Goal: Task Accomplishment & Management: Use online tool/utility

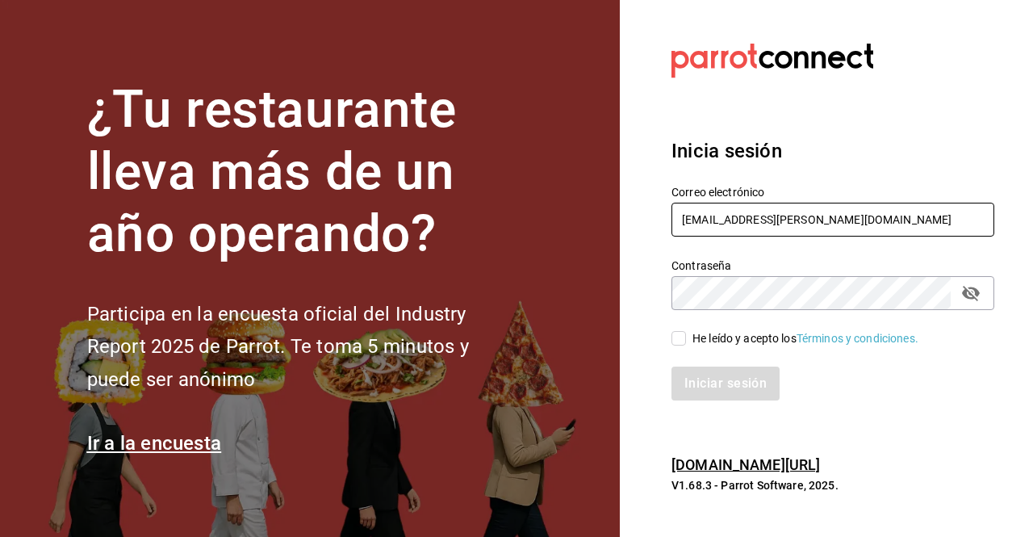
click at [910, 213] on input "[EMAIL_ADDRESS][PERSON_NAME][DOMAIN_NAME]" at bounding box center [833, 220] width 323 height 34
click at [744, 220] on input "[EMAIL_ADDRESS][PERSON_NAME][DOMAIN_NAME]" at bounding box center [833, 220] width 323 height 34
type input "[PERSON_NAME][EMAIL_ADDRESS][PERSON_NAME][DOMAIN_NAME]"
click at [966, 291] on icon "passwordField" at bounding box center [971, 293] width 18 height 15
click at [676, 340] on input "He leído y acepto los Términos y condiciones." at bounding box center [679, 338] width 15 height 15
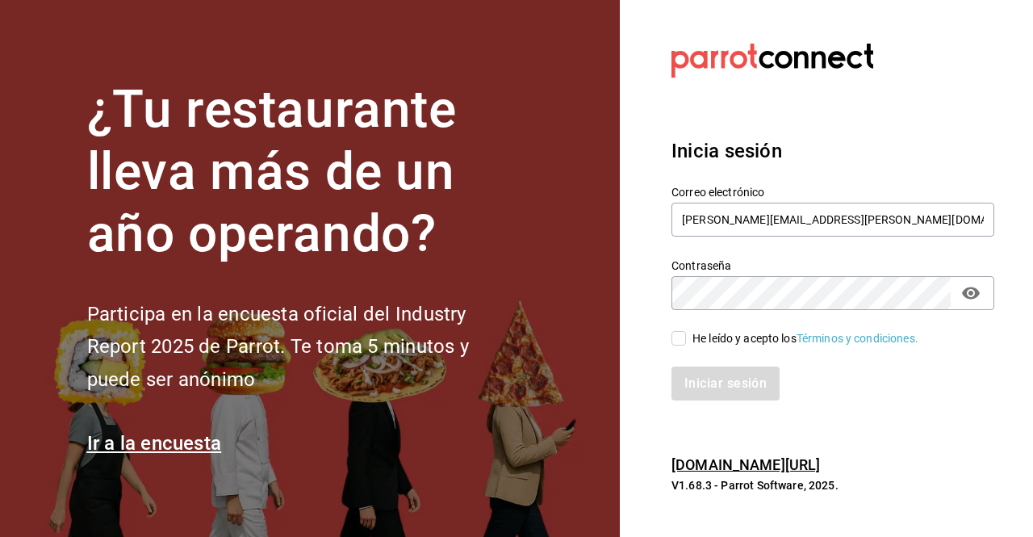
checkbox input "true"
click at [714, 391] on button "Iniciar sesión" at bounding box center [727, 384] width 110 height 34
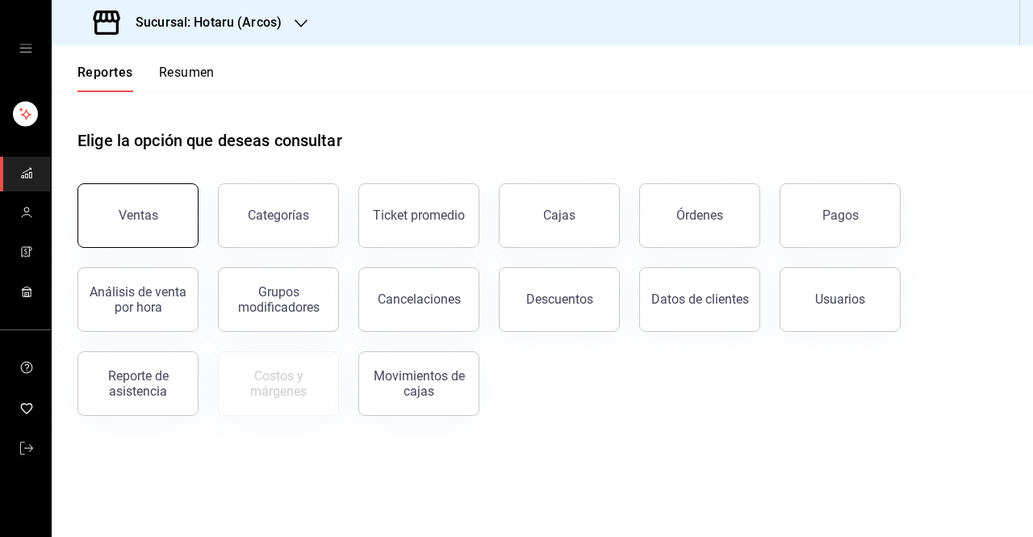
click at [155, 222] on button "Ventas" at bounding box center [138, 215] width 121 height 65
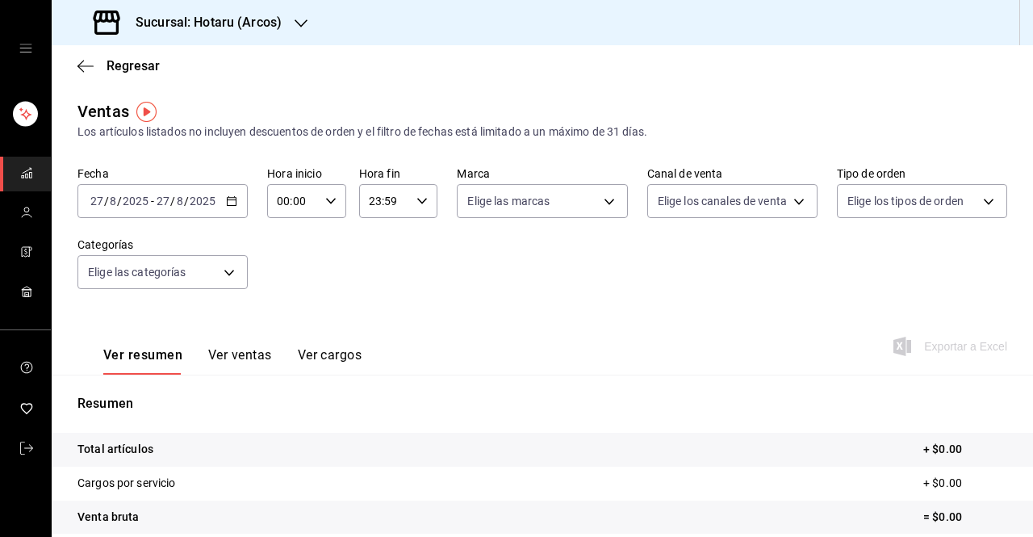
click at [228, 207] on div "[DATE] [DATE] - [DATE] [DATE]" at bounding box center [163, 201] width 170 height 34
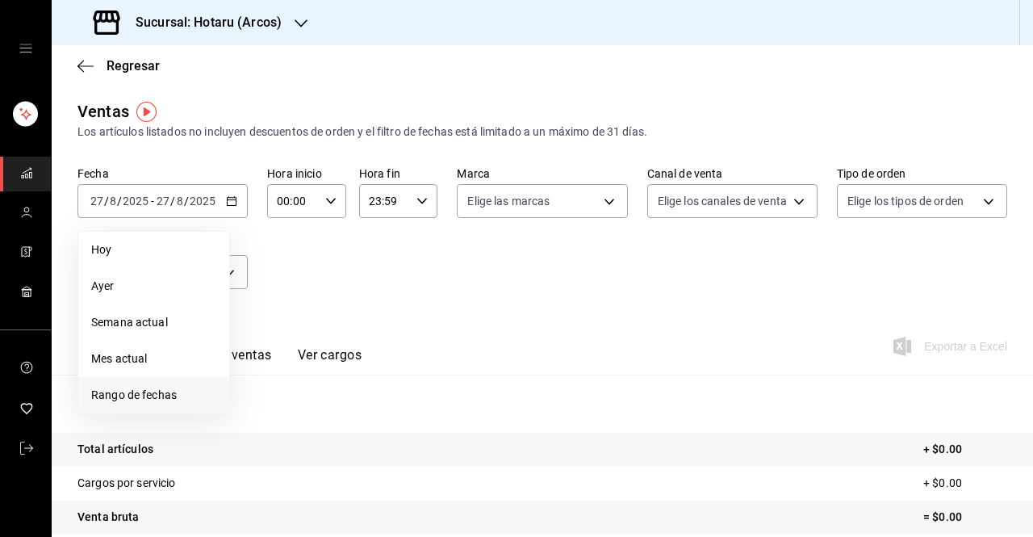
click at [161, 390] on span "Rango de fechas" at bounding box center [153, 395] width 125 height 17
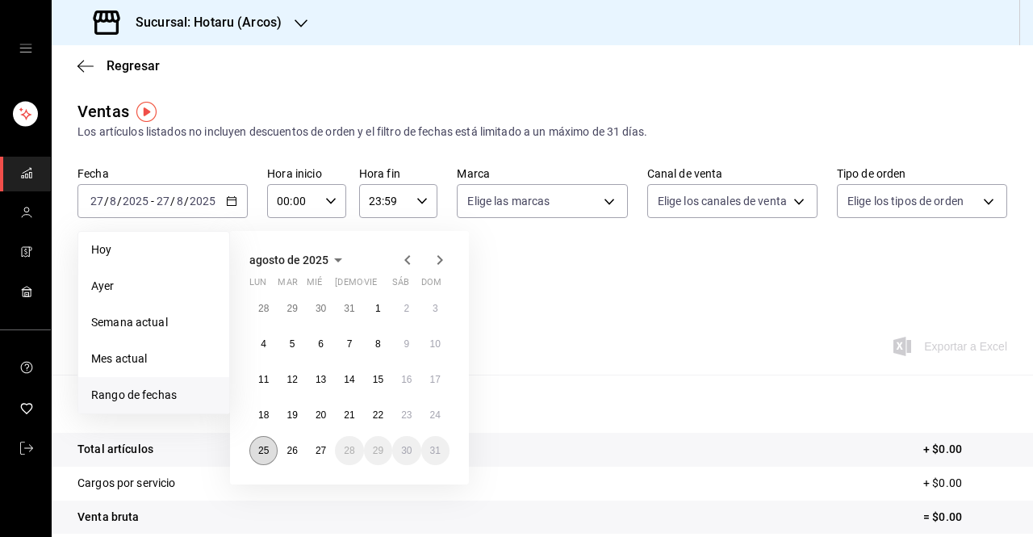
click at [270, 451] on button "25" at bounding box center [263, 450] width 28 height 29
click at [318, 451] on abbr "27" at bounding box center [321, 450] width 10 height 11
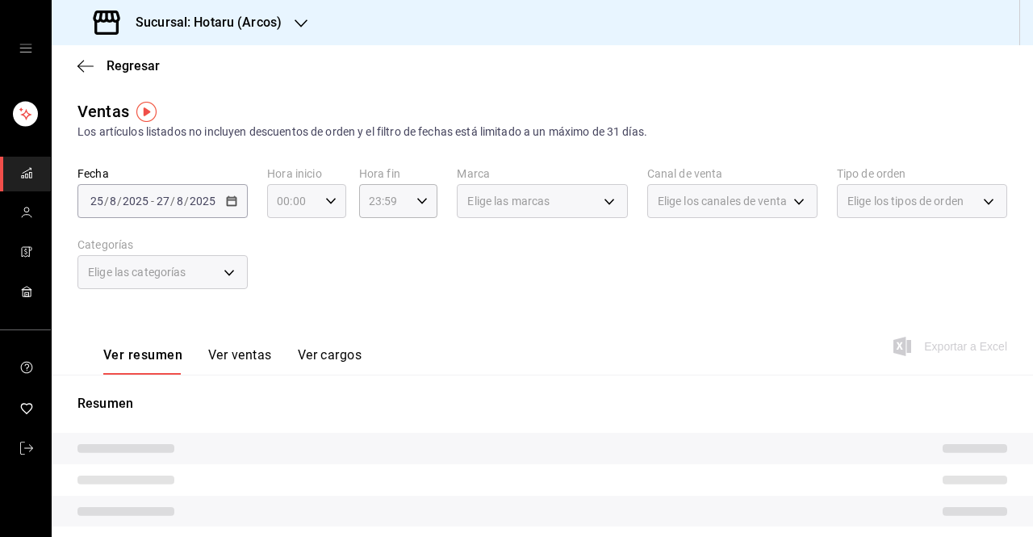
click at [326, 198] on icon "button" at bounding box center [330, 200] width 11 height 11
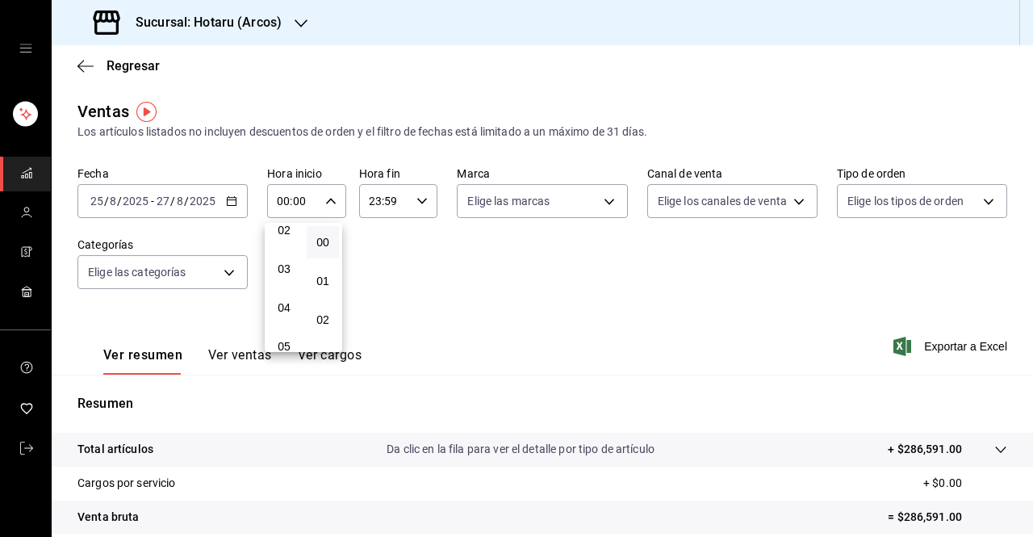
scroll to position [91, 0]
click at [285, 264] on span "03" at bounding box center [284, 267] width 13 height 13
type input "03:00"
click at [419, 199] on div at bounding box center [516, 268] width 1033 height 537
click at [419, 199] on icon "button" at bounding box center [422, 200] width 11 height 11
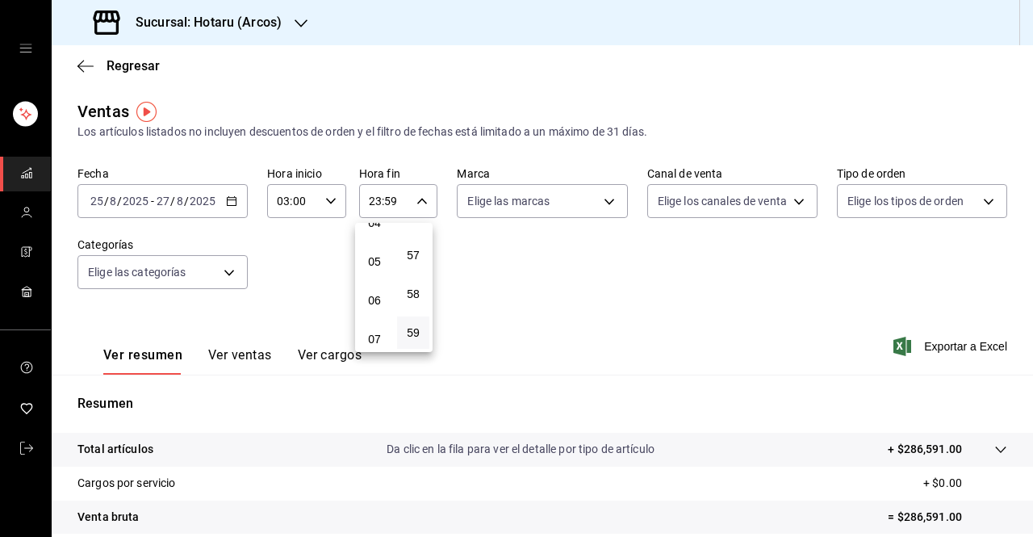
scroll to position [182, 0]
click at [371, 245] on button "05" at bounding box center [374, 253] width 32 height 32
click at [415, 243] on span "00" at bounding box center [413, 242] width 13 height 13
type input "05:00"
click at [604, 203] on div at bounding box center [516, 268] width 1033 height 537
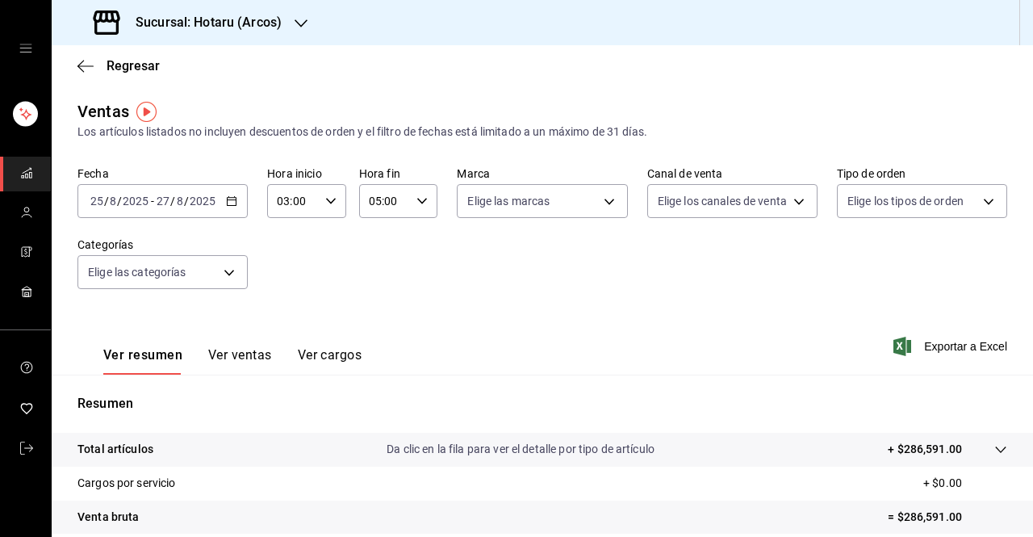
click at [604, 203] on body "Sucursal: Hotaru (Arcos) Regresar Ventas Los artículos listados no incluyen des…" at bounding box center [516, 268] width 1033 height 537
click at [547, 264] on li "Ver todas" at bounding box center [541, 262] width 176 height 48
type input "63fd3758-a1b5-4c03-9065-df3279ac1636,22e90613-d08a-4757-a76e-a905fd2e086b,00e97…"
checkbox input "true"
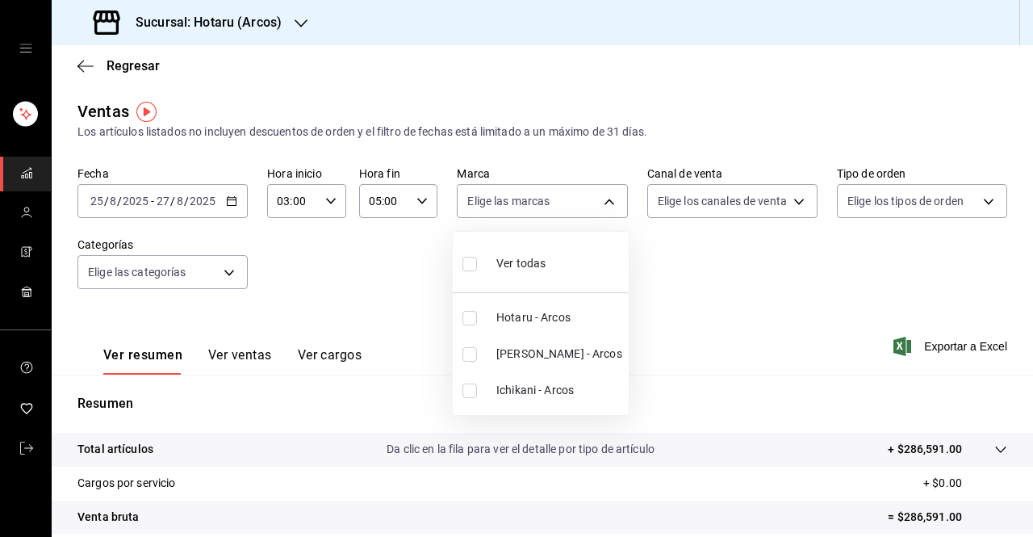
checkbox input "true"
click at [791, 200] on div at bounding box center [516, 268] width 1033 height 537
click at [791, 200] on body "Sucursal: Hotaru (Arcos) Regresar Ventas Los artículos listados no incluyen des…" at bounding box center [516, 268] width 1033 height 537
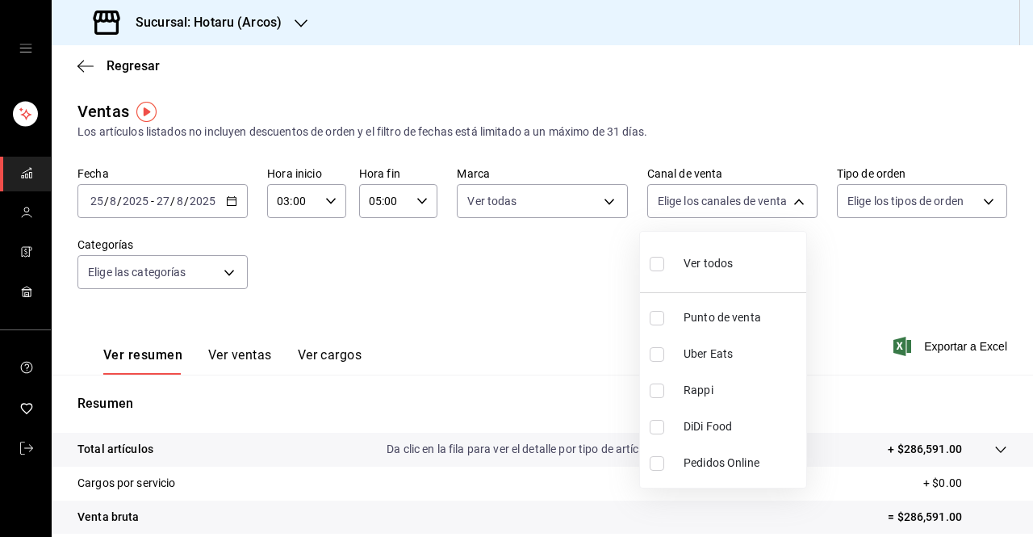
click at [873, 249] on div at bounding box center [516, 268] width 1033 height 537
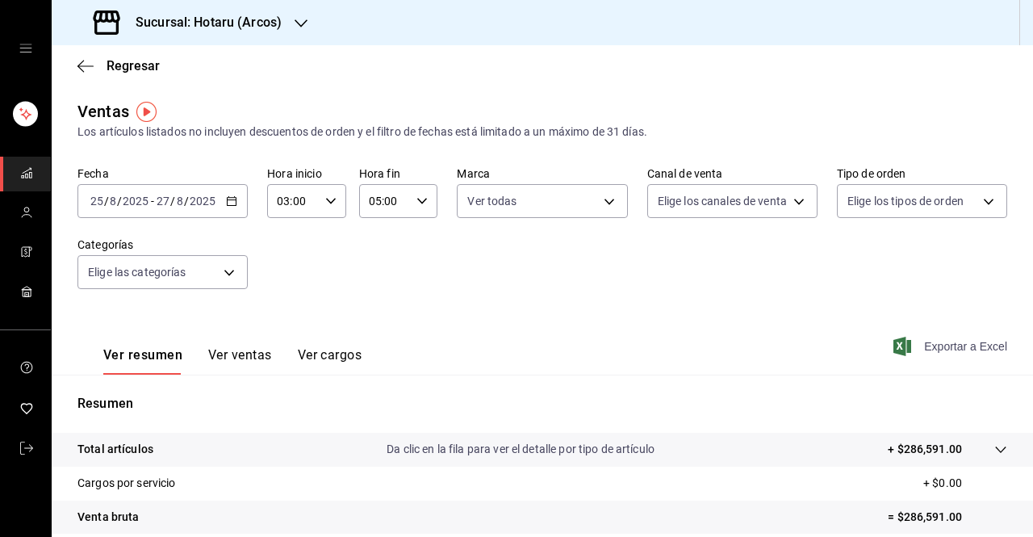
click at [930, 344] on span "Exportar a Excel" at bounding box center [952, 346] width 111 height 19
click at [302, 24] on icon "button" at bounding box center [301, 23] width 13 height 8
click at [108, 108] on span "Ichikani (Arcos)" at bounding box center [105, 106] width 80 height 17
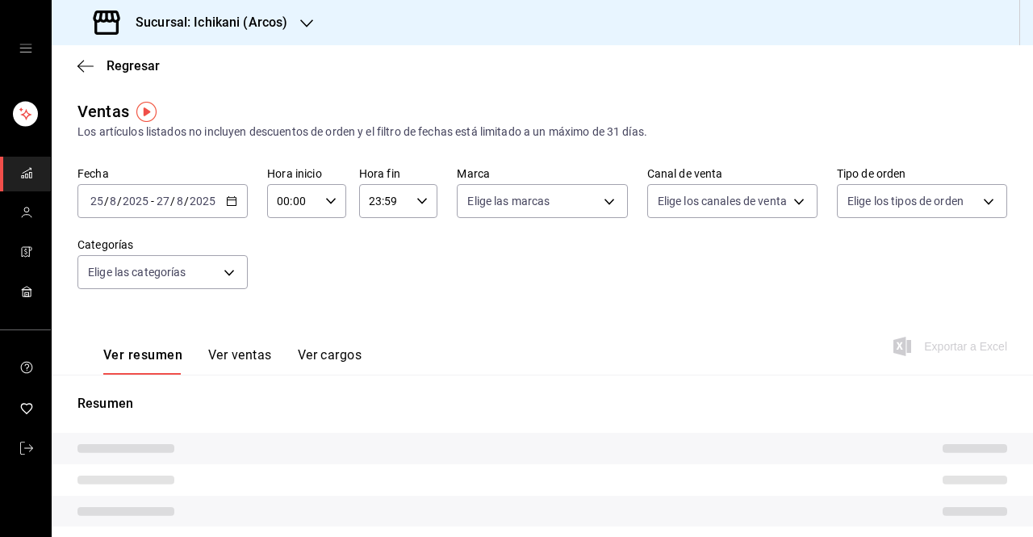
type input "03:00"
type input "05:00"
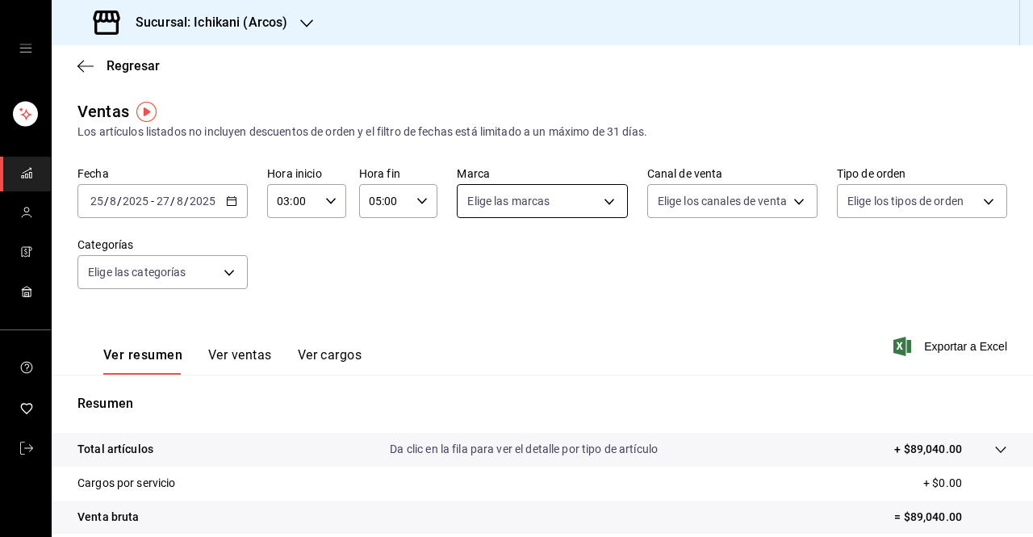
click at [606, 202] on body "Sucursal: Ichikani (Arcos) Regresar Ventas Los artículos listados no incluyen d…" at bounding box center [516, 268] width 1033 height 537
click at [521, 260] on span "Ver todas" at bounding box center [521, 263] width 49 height 17
type input "5b36b593-4404-40a8-ab52-4e9fd09f90e2"
checkbox input "true"
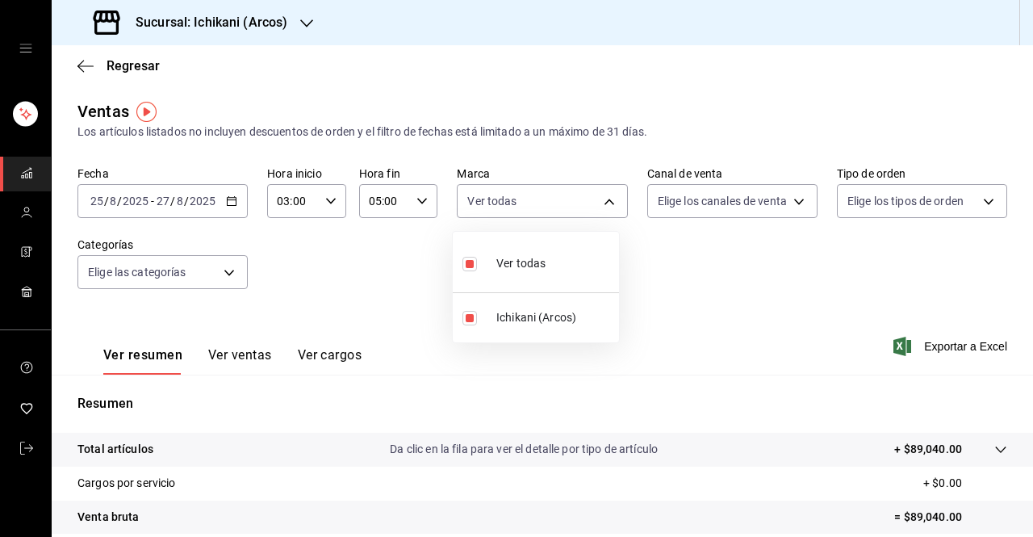
click at [764, 308] on div at bounding box center [516, 268] width 1033 height 537
click at [946, 346] on span "Exportar a Excel" at bounding box center [952, 346] width 111 height 19
click at [27, 443] on icon "mailbox folders" at bounding box center [26, 448] width 13 height 13
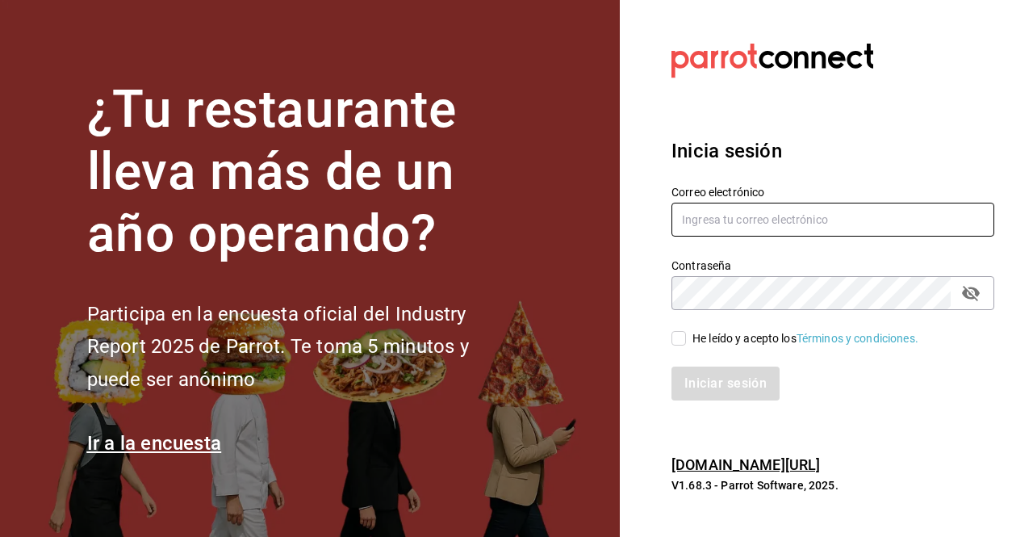
type input "[EMAIL_ADDRESS][DOMAIN_NAME]"
